Goal: Communication & Community: Ask a question

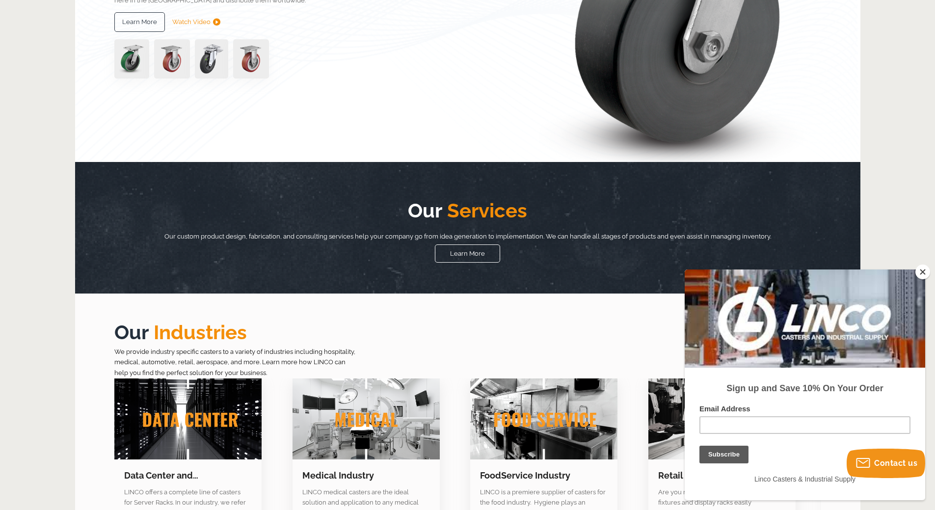
scroll to position [294, 0]
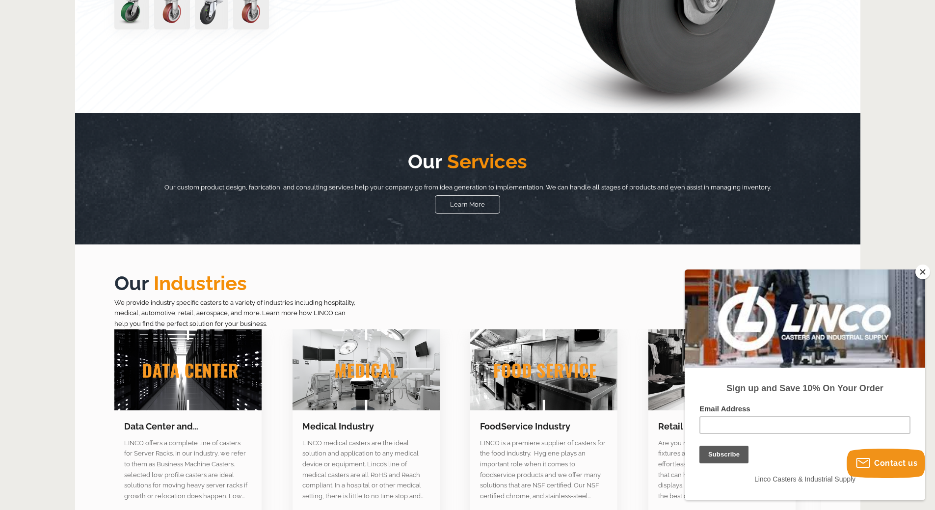
click at [924, 269] on button "Close" at bounding box center [922, 271] width 15 height 15
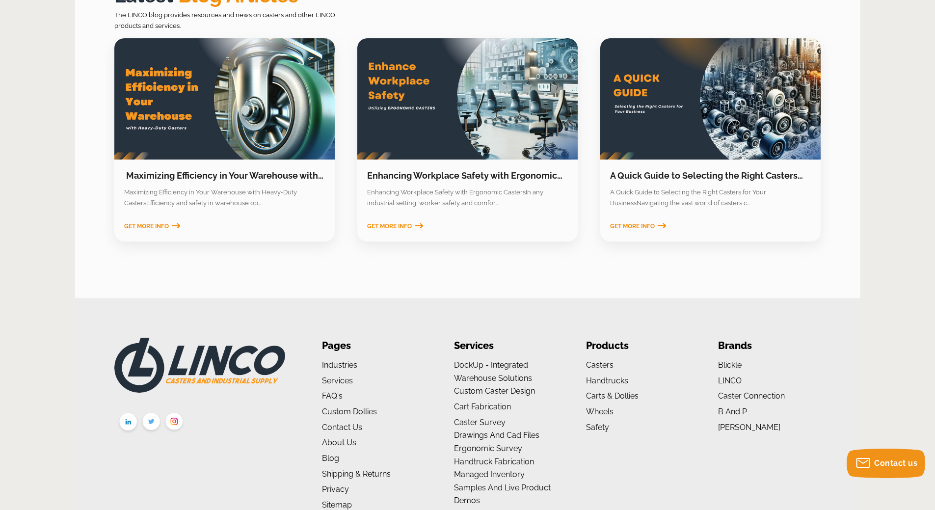
scroll to position [1513, 0]
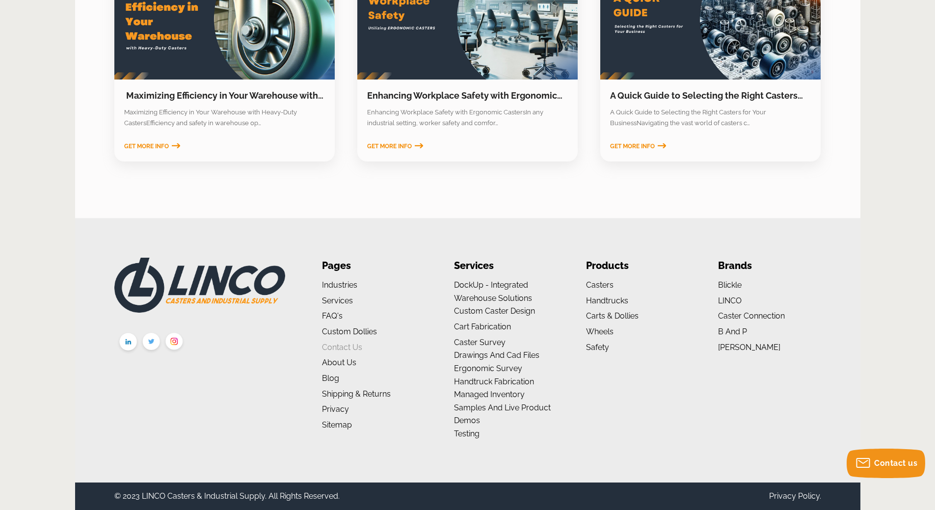
click at [339, 346] on link "Contact Us" at bounding box center [342, 346] width 40 height 9
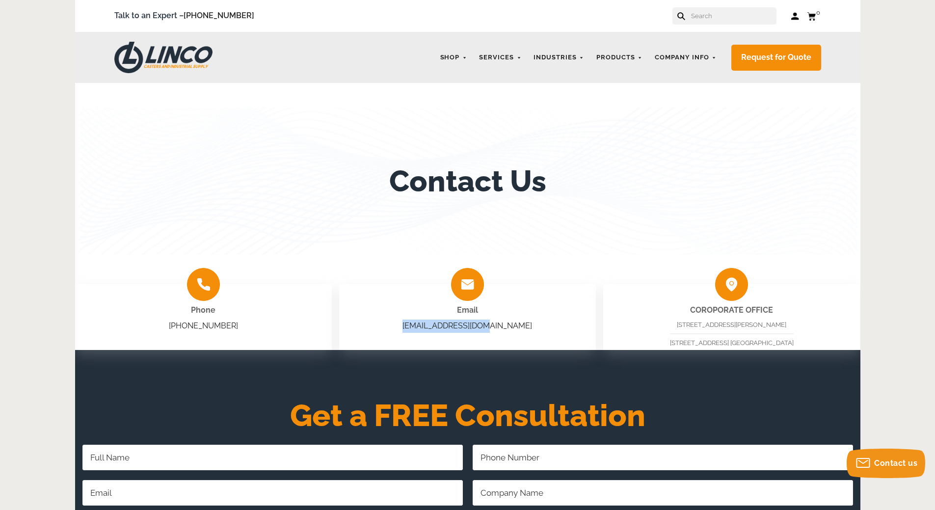
drag, startPoint x: 519, startPoint y: 326, endPoint x: 422, endPoint y: 330, distance: 97.2
click at [422, 330] on div "Email sales@shoplinco.com" at bounding box center [467, 317] width 257 height 66
copy link "sales@shoplinco.com"
click at [468, 320] on span "sales@shoplinco.com" at bounding box center [467, 325] width 130 height 13
click at [469, 280] on img at bounding box center [467, 284] width 33 height 33
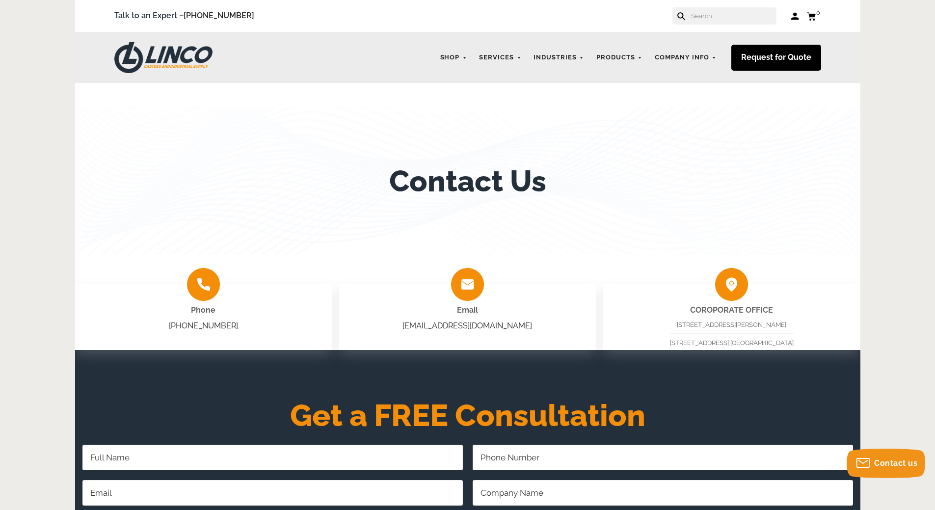
click at [775, 59] on link "Request for Quote" at bounding box center [776, 58] width 90 height 26
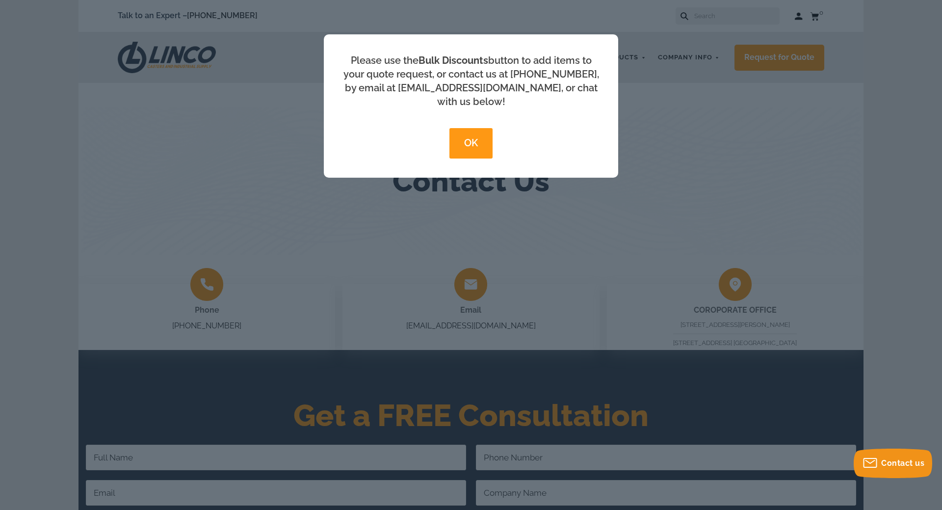
click at [479, 128] on button "OK" at bounding box center [470, 143] width 43 height 30
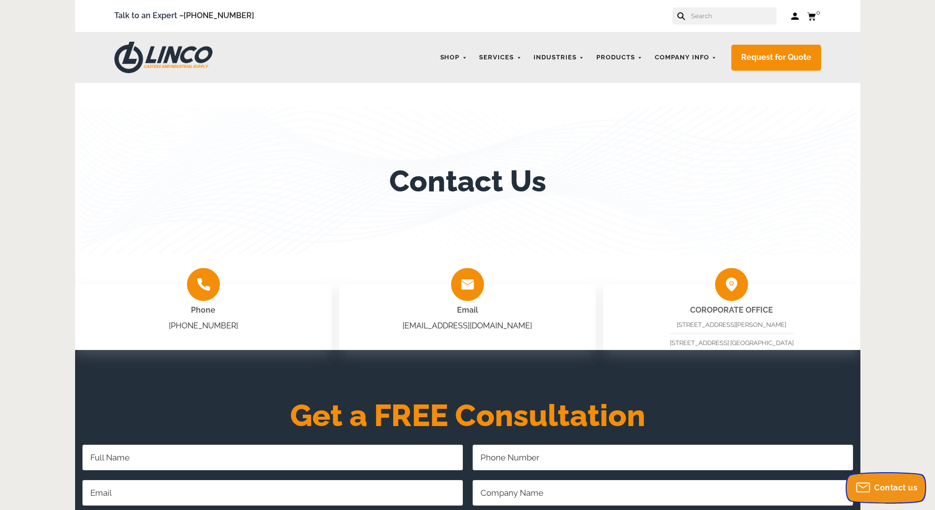
click at [888, 468] on body "menu search cart cart-close right wishlist arrow-down star star-empty chevron-r…" at bounding box center [467, 490] width 935 height 981
click at [874, 487] on span "Contact us" at bounding box center [895, 487] width 43 height 9
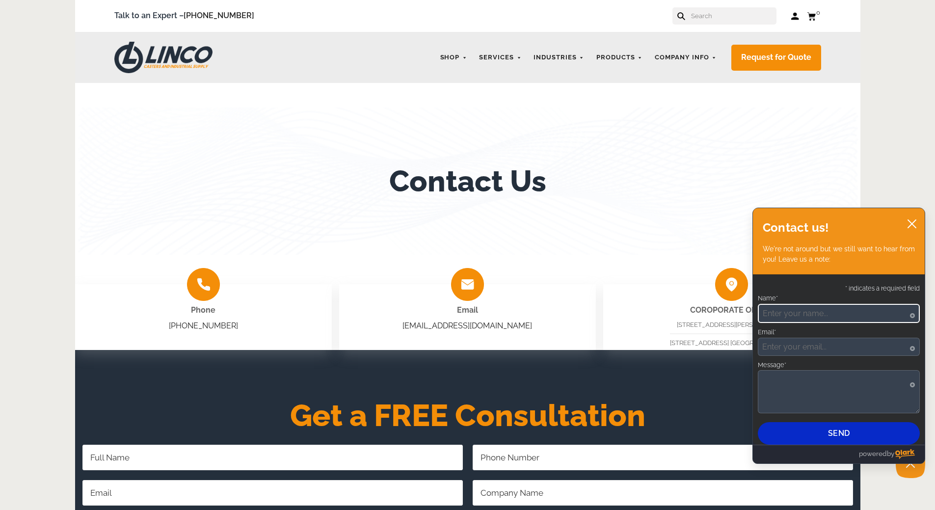
click at [833, 317] on input "Name*" at bounding box center [838, 313] width 162 height 19
type input "PAOLA TORRES"
type input "paola.torres@blackhawkid.com"
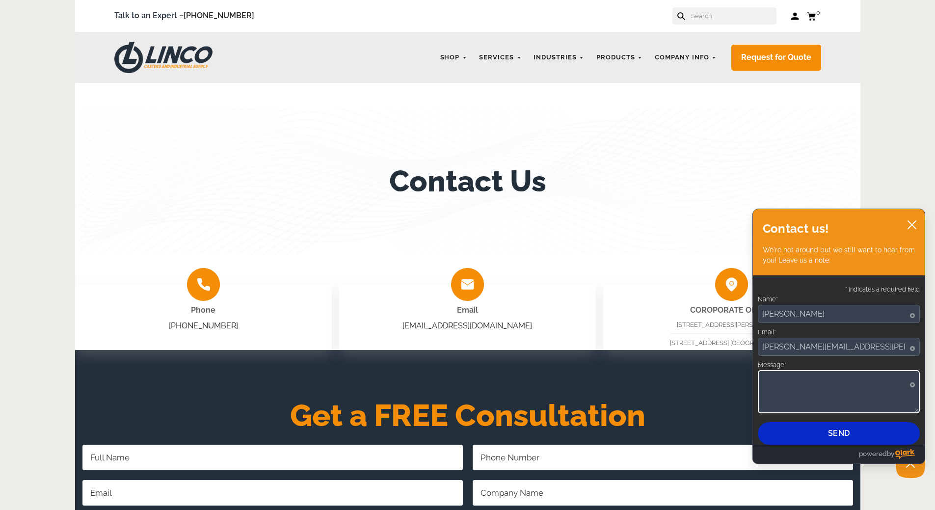
click at [829, 379] on textarea "Message*" at bounding box center [838, 391] width 162 height 43
paste textarea "wheel size 4’ wheel and weldable hinges size 2x2"
type textarea "wheel size 4’ wheel and weldable hinges size 2x2"
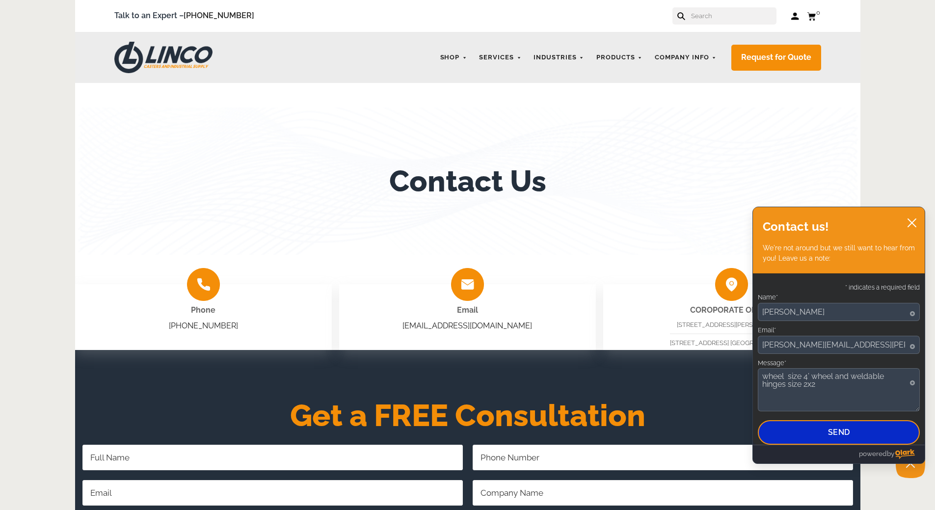
click at [837, 427] on button "Send" at bounding box center [838, 432] width 162 height 25
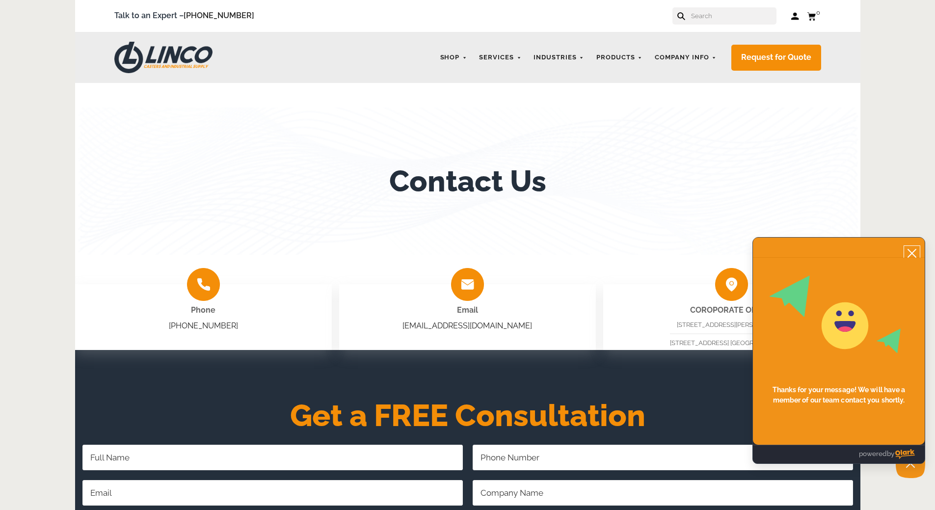
click at [913, 254] on icon "close chatbox" at bounding box center [912, 253] width 8 height 8
